Goal: Find specific page/section: Find specific page/section

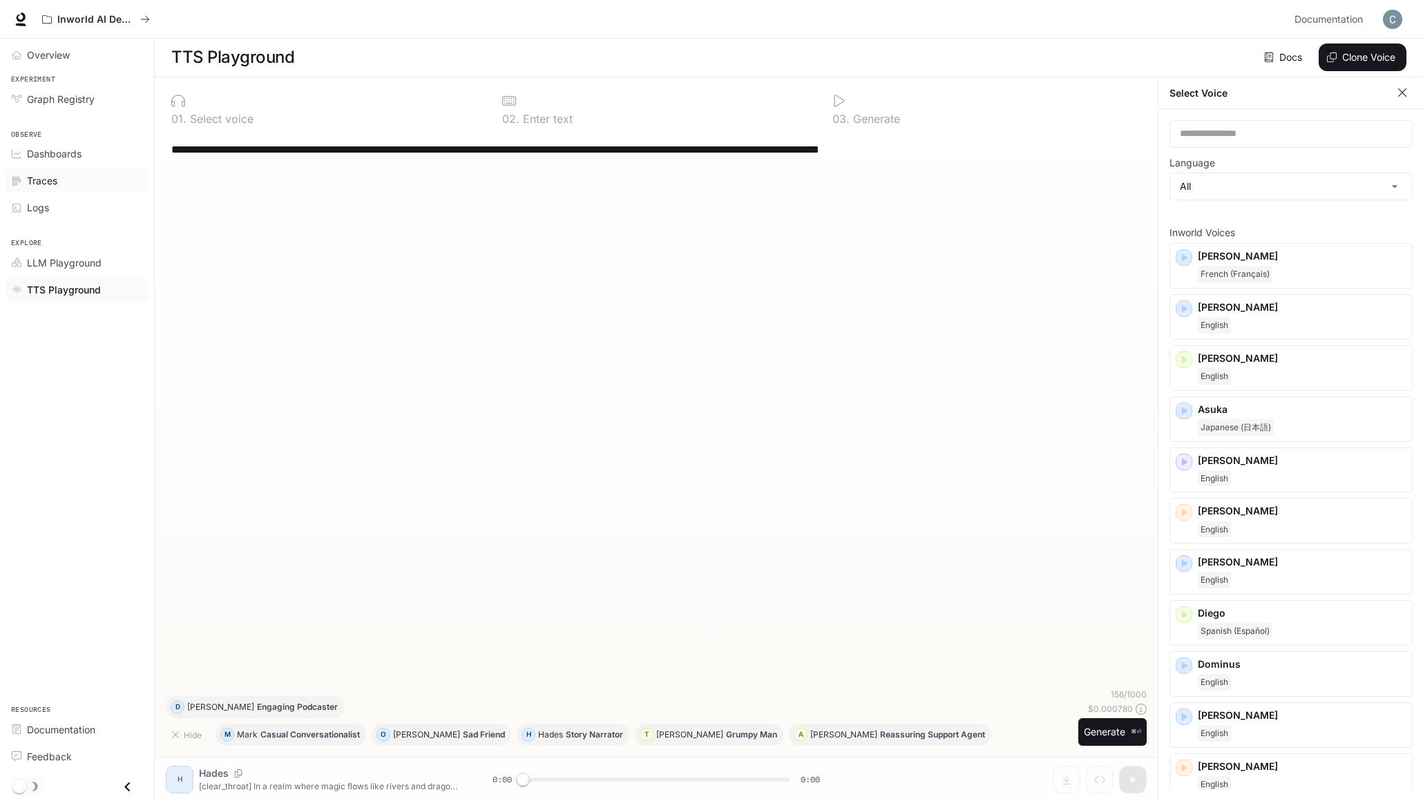
click at [59, 181] on div "Traces" at bounding box center [84, 180] width 115 height 15
